Goal: Task Accomplishment & Management: Manage account settings

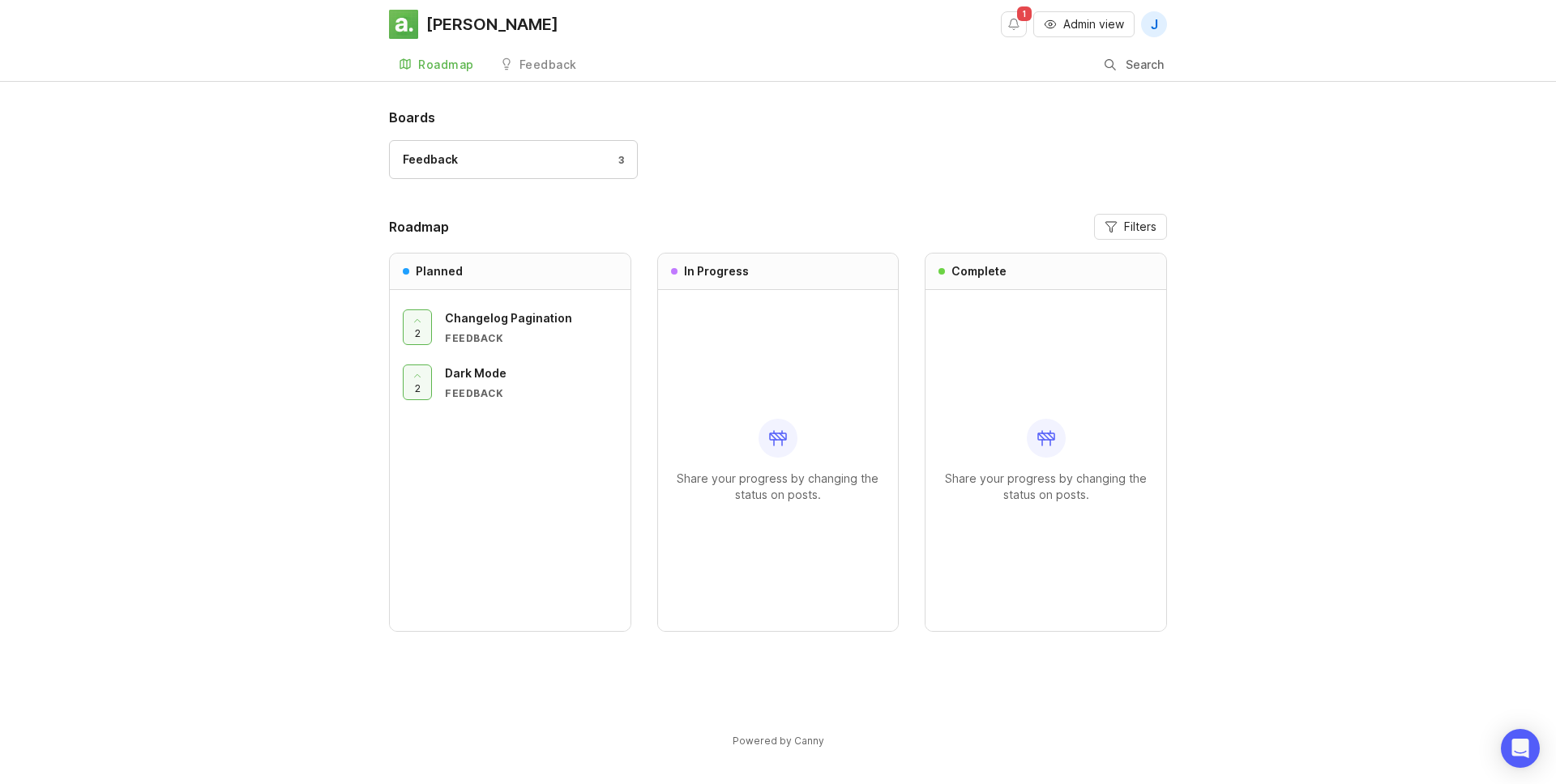
click at [511, 156] on div "Feedback 3" at bounding box center [513, 159] width 222 height 17
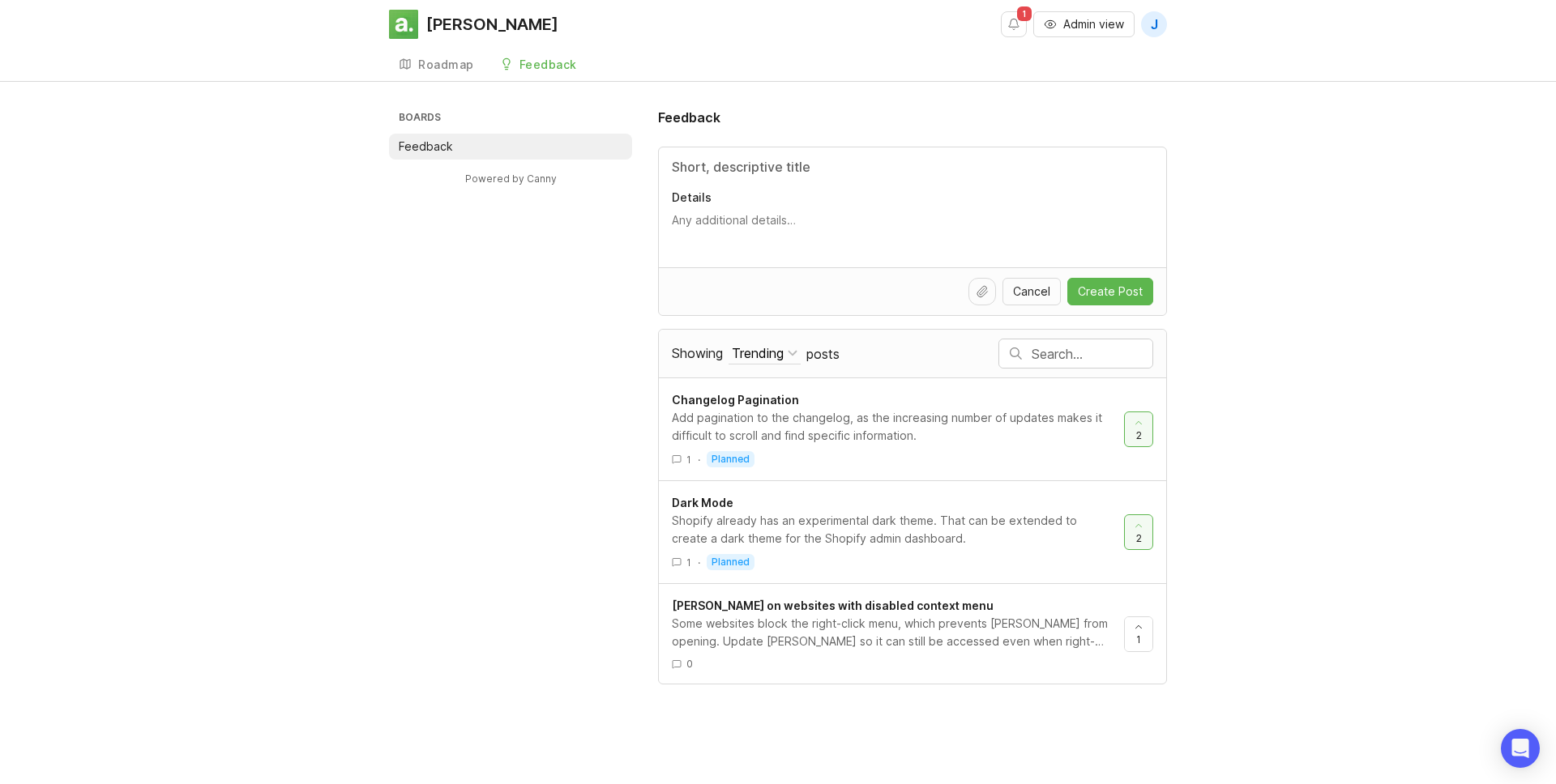
click at [1100, 19] on span "Admin view" at bounding box center [1093, 25] width 61 height 17
click at [838, 631] on div "Some websites block the right-click menu, which prevents Alfred from opening. U…" at bounding box center [891, 632] width 439 height 36
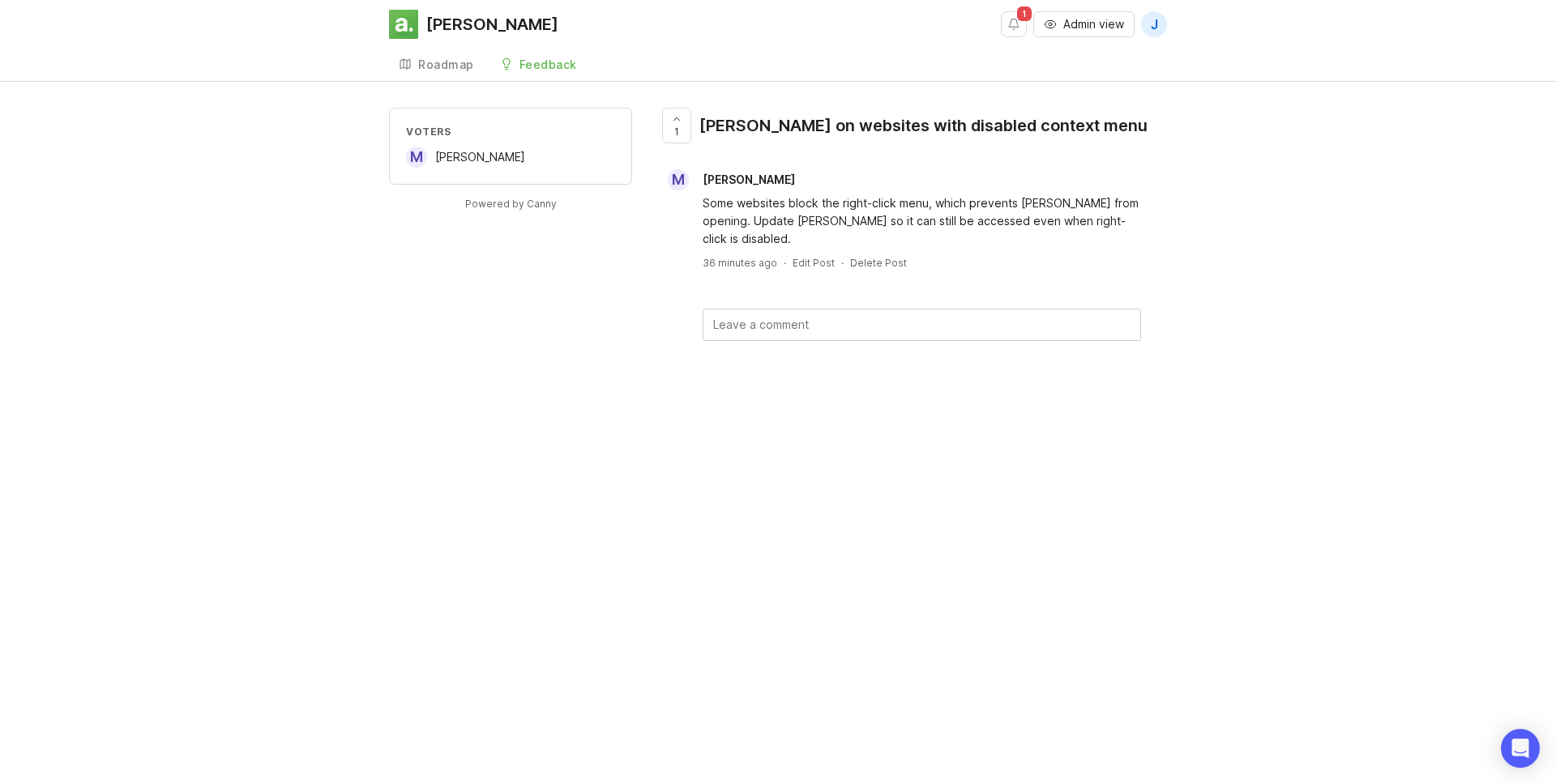
click at [838, 631] on div "Alfred 1 Admin view J Create Roadmap Feedback Feedback Voters M Muhammad Shahee…" at bounding box center [778, 392] width 1556 height 784
click at [667, 127] on div at bounding box center [676, 125] width 27 height 34
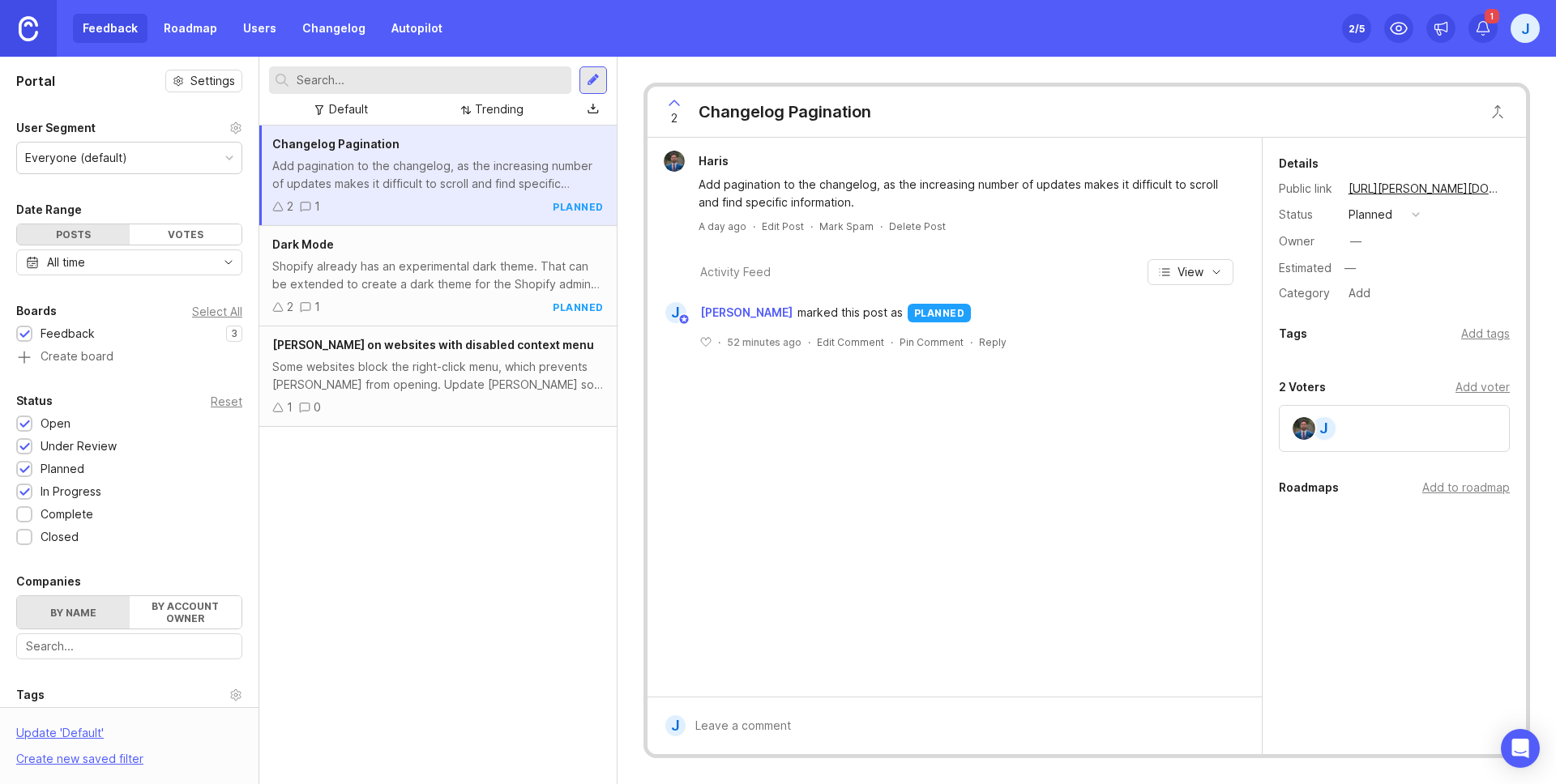
click at [491, 366] on div "Some websites block the right-click menu, which prevents Alfred from opening. U…" at bounding box center [437, 376] width 331 height 36
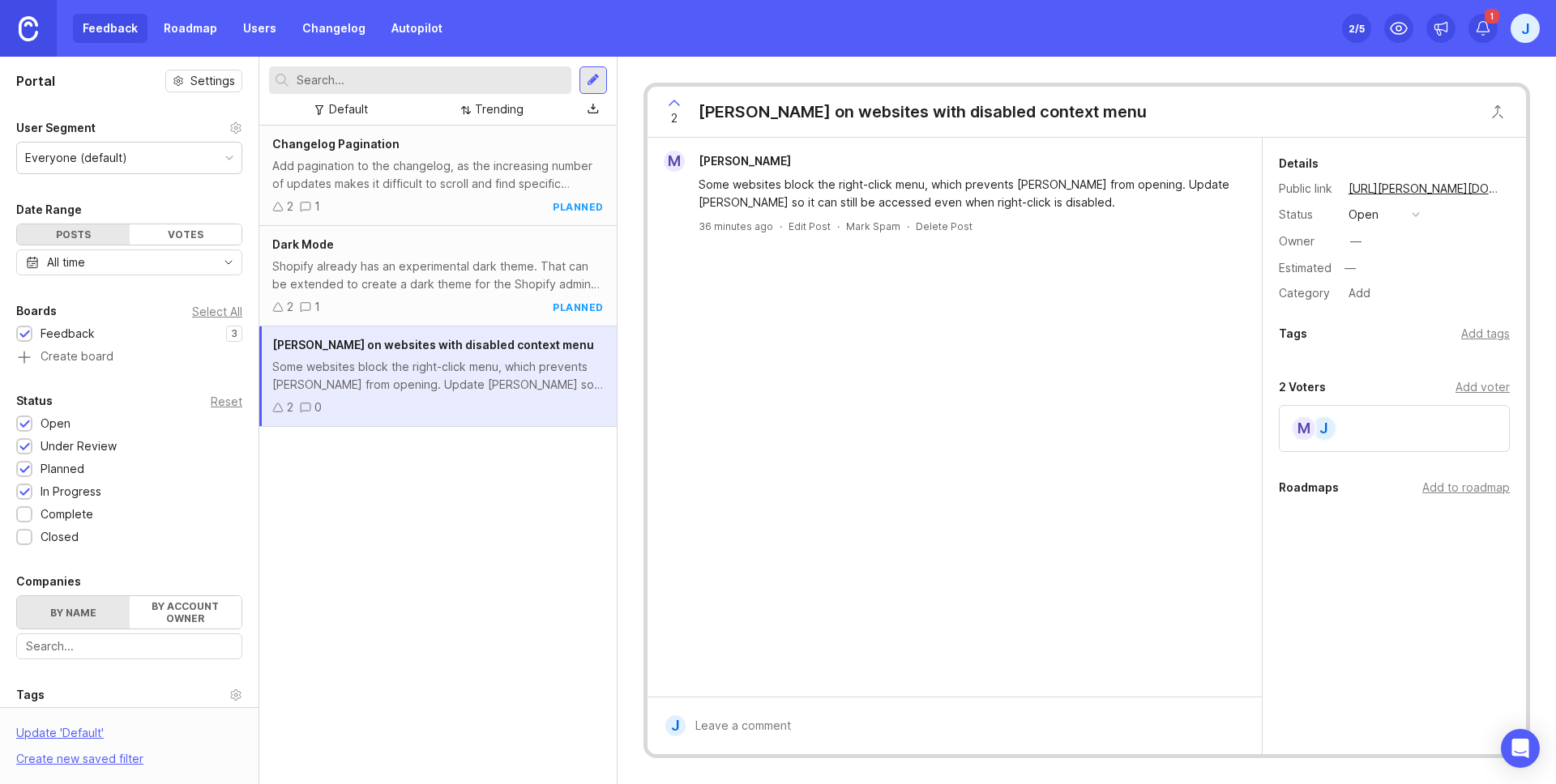
click at [1369, 216] on div "open" at bounding box center [1363, 214] width 30 height 17
click at [1376, 299] on div "planned" at bounding box center [1378, 303] width 51 height 14
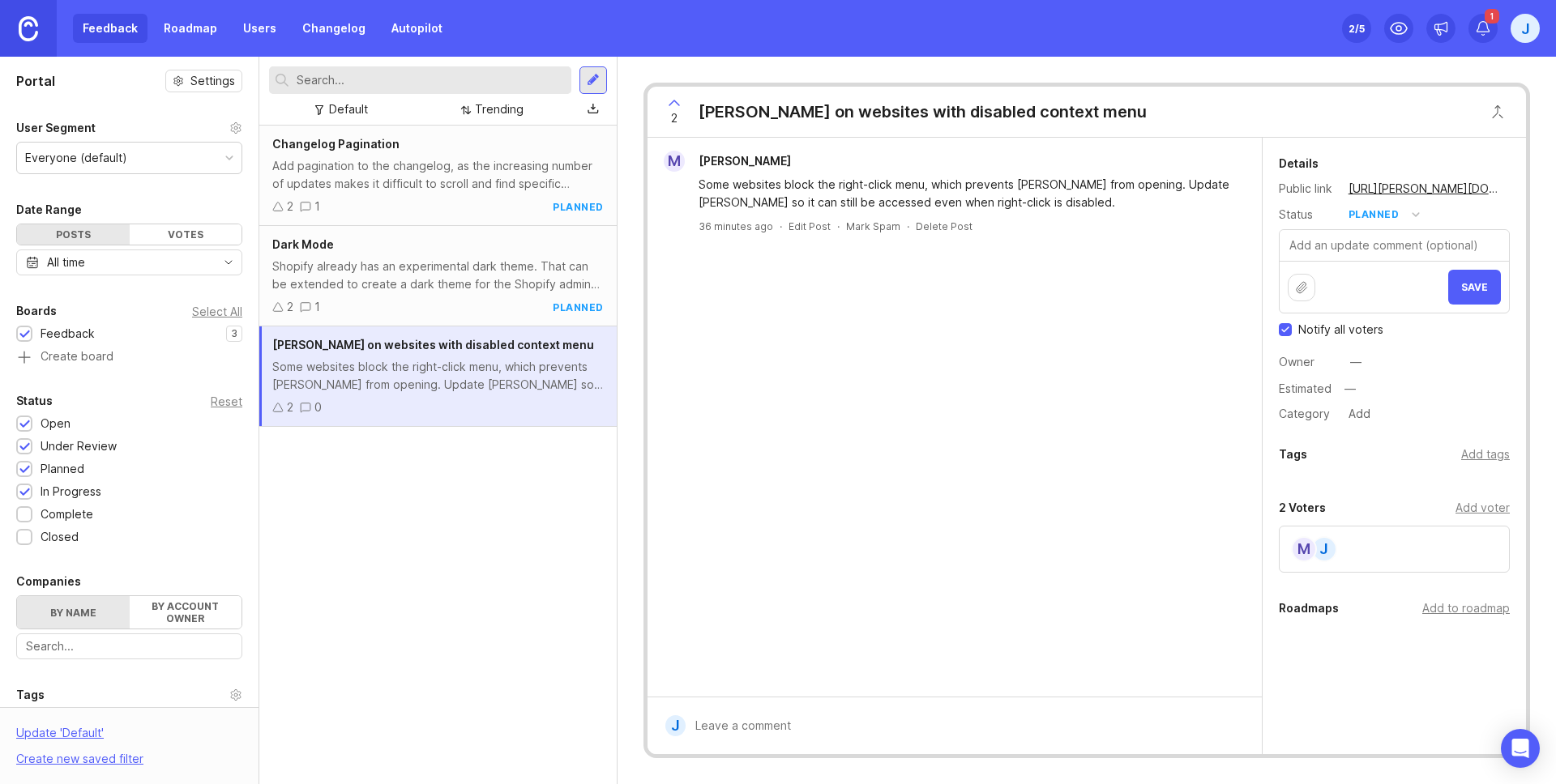
click at [1481, 288] on button "Save" at bounding box center [1474, 287] width 52 height 35
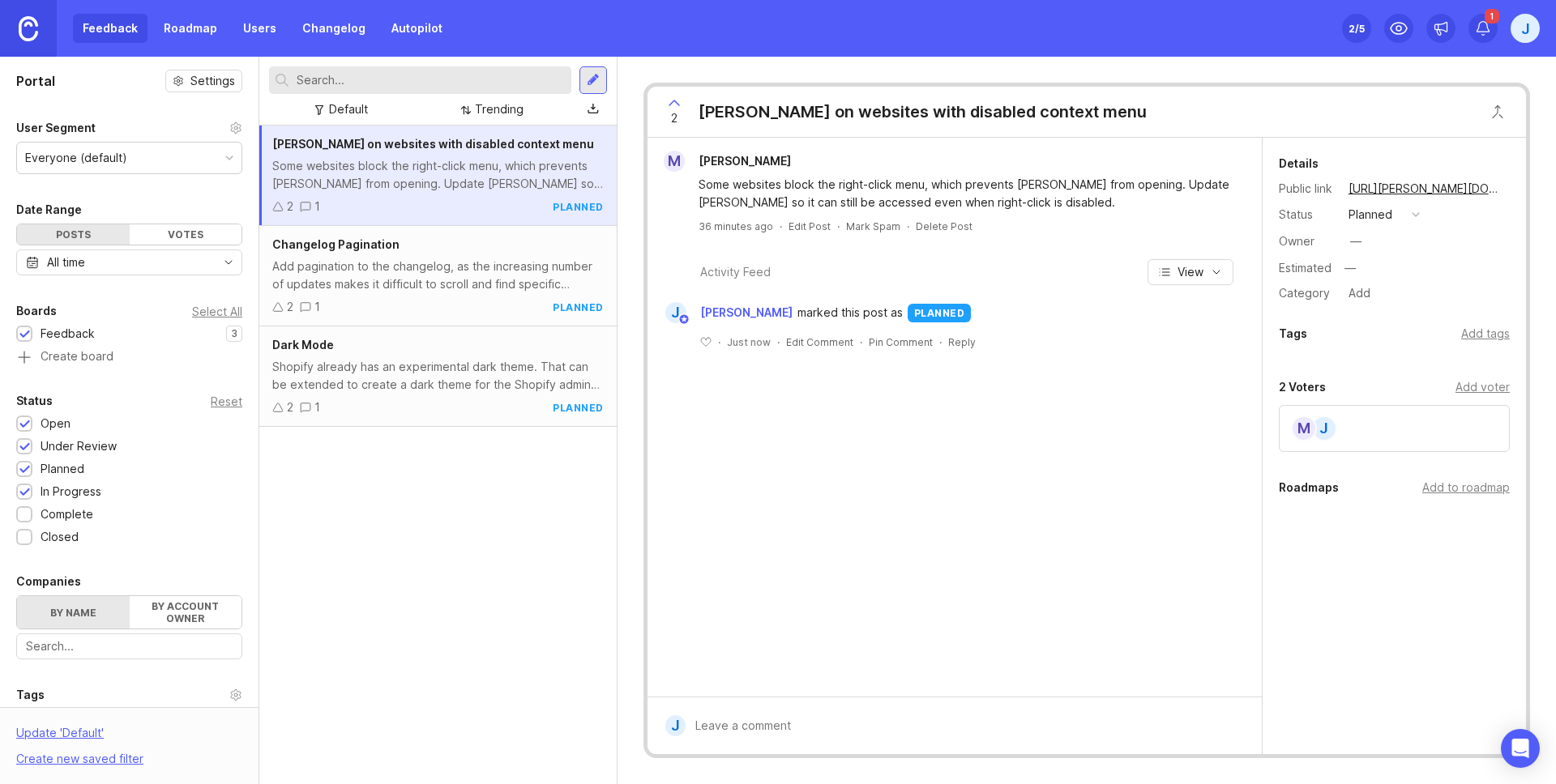
click at [1524, 28] on div "J" at bounding box center [1525, 28] width 29 height 29
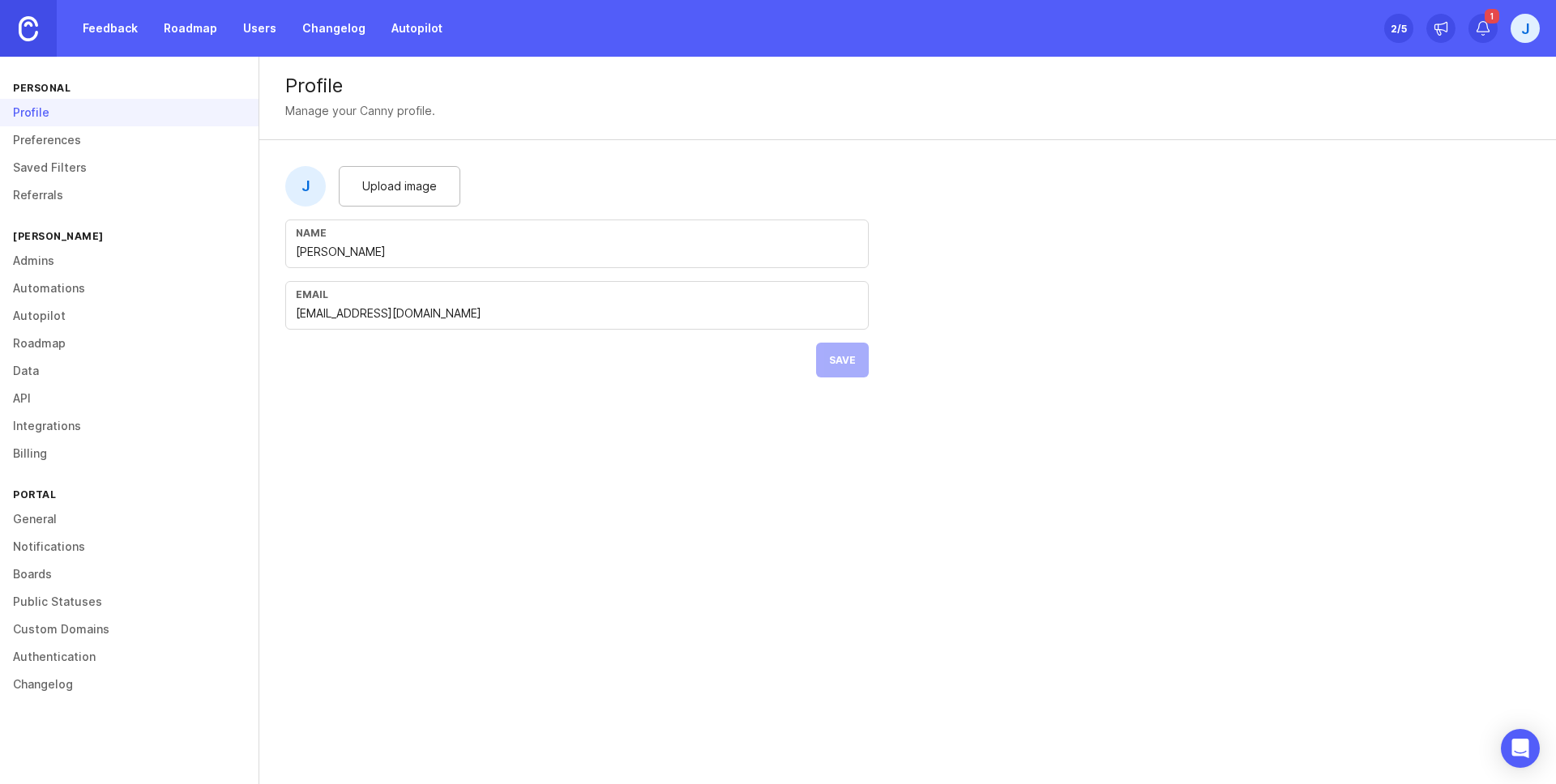
click at [71, 145] on link "Preferences" at bounding box center [129, 139] width 259 height 27
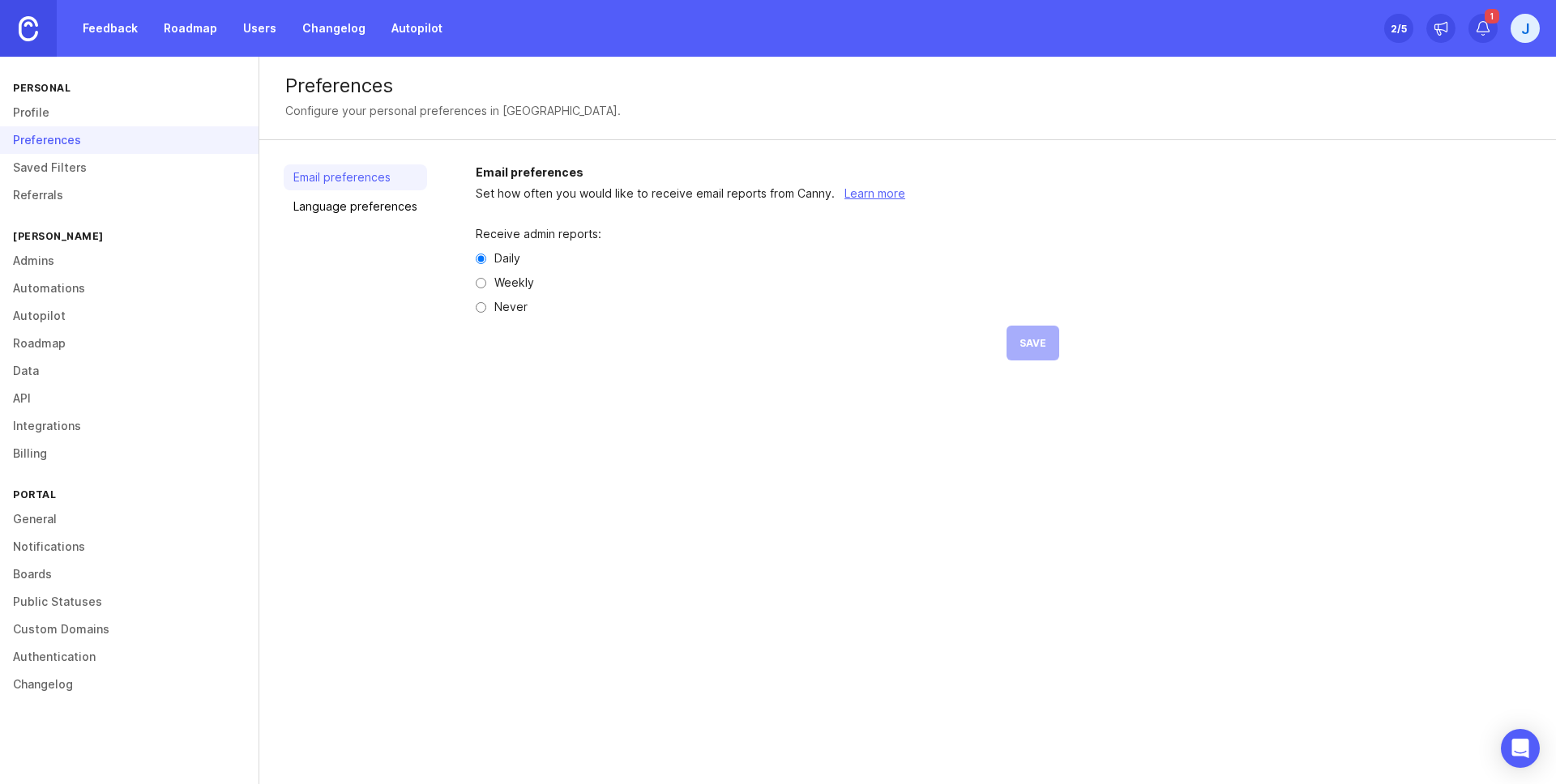
click at [347, 208] on link "Language preferences" at bounding box center [355, 206] width 144 height 26
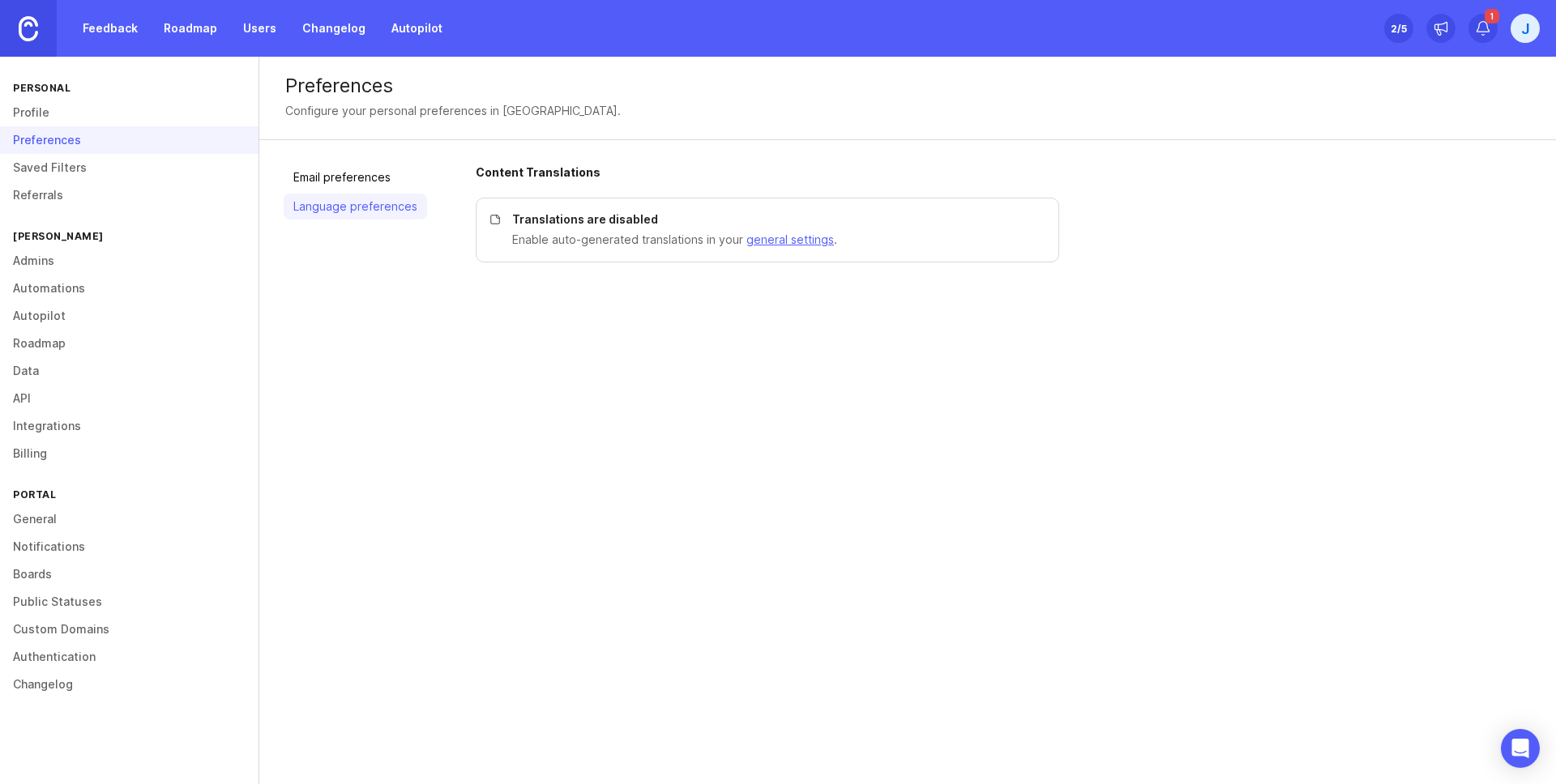
click at [345, 181] on link "Email preferences" at bounding box center [355, 177] width 144 height 26
